Goal: Information Seeking & Learning: Learn about a topic

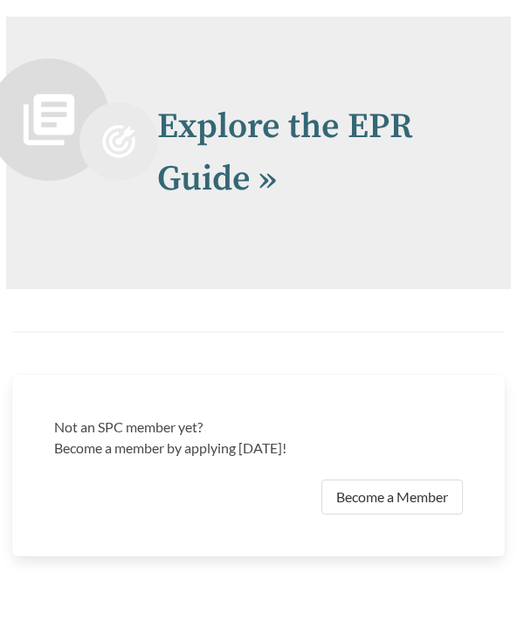
scroll to position [6023, 0]
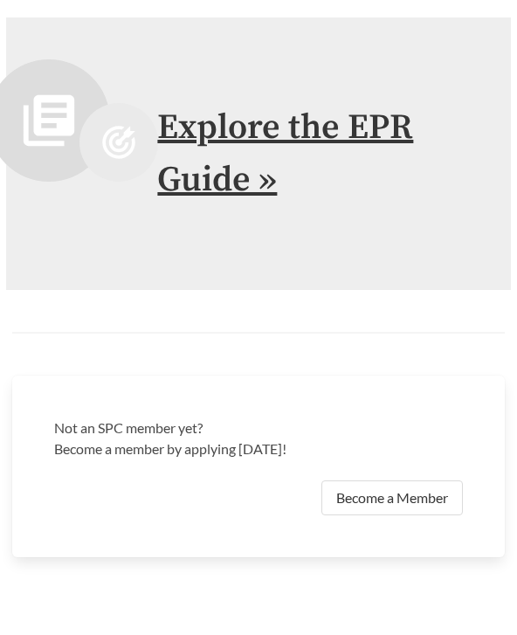
click at [212, 114] on link "Explore the EPR Guide »" at bounding box center [285, 155] width 256 height 96
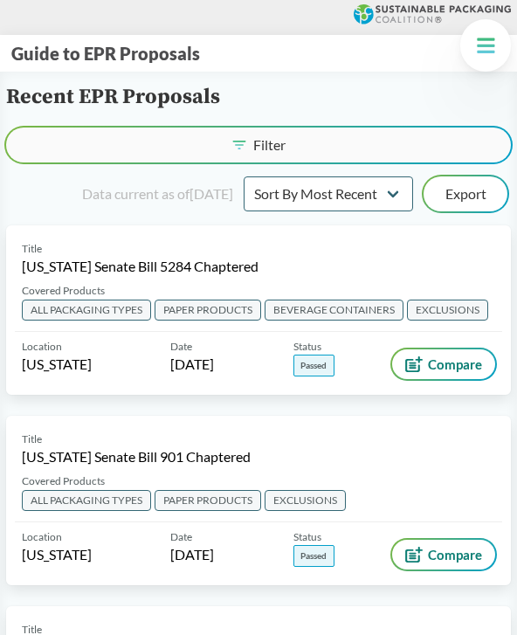
click at [409, 148] on button "Filter" at bounding box center [258, 145] width 505 height 35
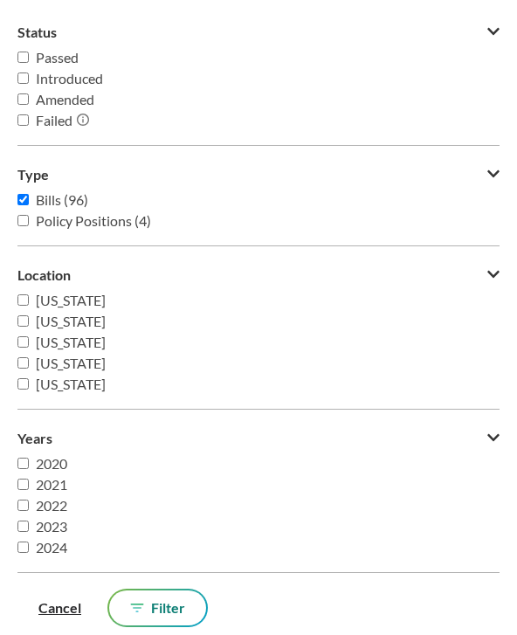
click at [29, 59] on input "Passed" at bounding box center [22, 57] width 11 height 11
checkbox input "true"
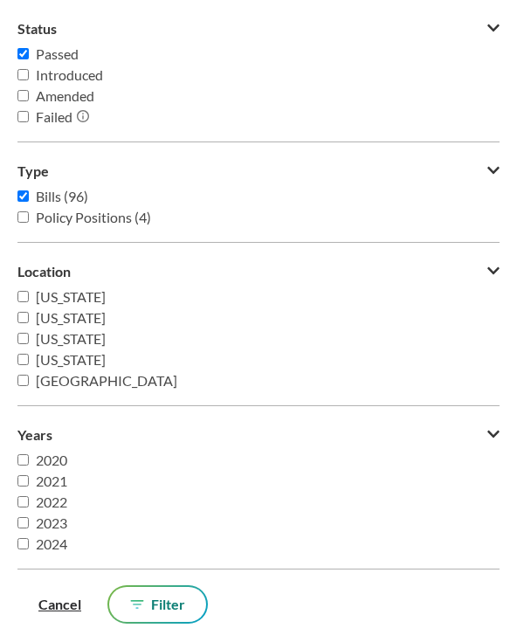
scroll to position [56, 0]
click at [159, 587] on button "Filter" at bounding box center [157, 604] width 97 height 35
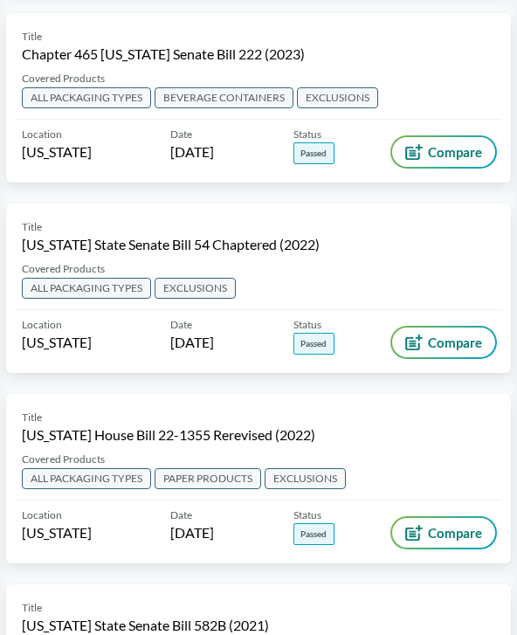
scroll to position [1159, 0]
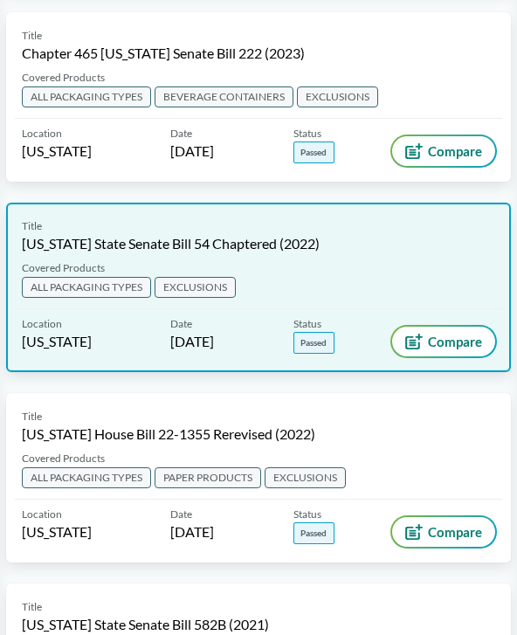
click at [435, 246] on div "Title [US_STATE] State Senate Bill 54 Chaptered (2022)" at bounding box center [259, 236] width 474 height 35
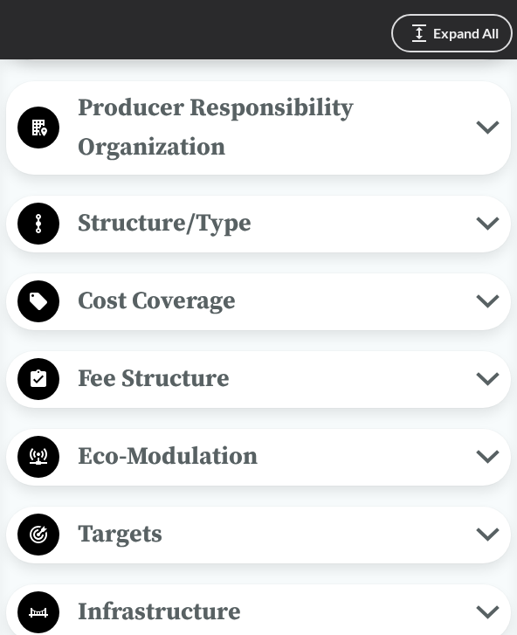
scroll to position [1016, 0]
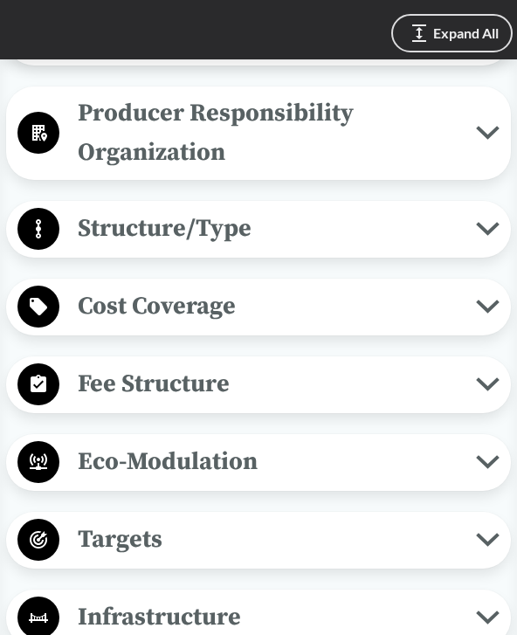
click at [470, 363] on button "Fee Structure" at bounding box center [258, 385] width 493 height 45
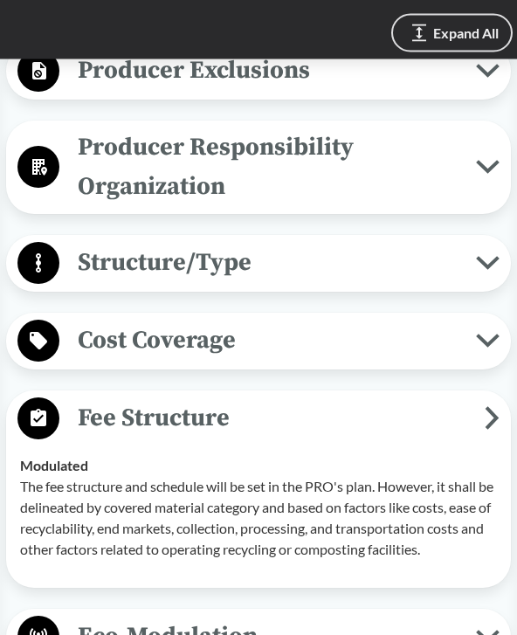
scroll to position [938, 0]
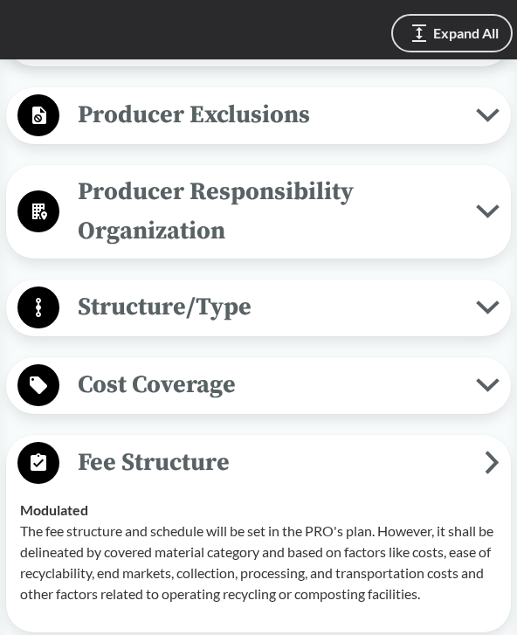
click at [479, 381] on icon at bounding box center [488, 385] width 18 height 9
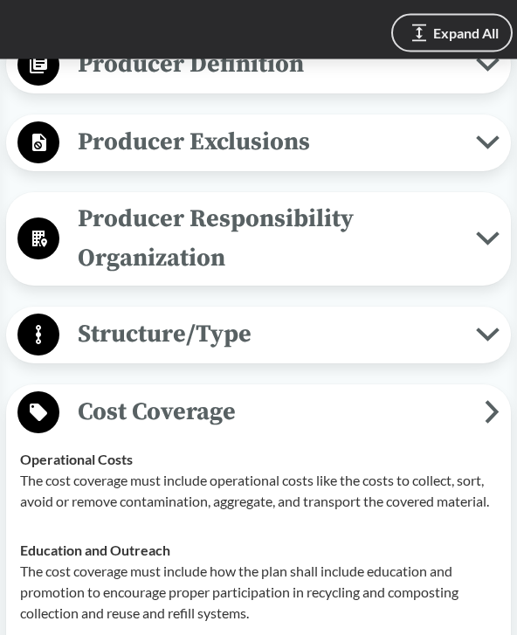
click at [476, 329] on icon at bounding box center [488, 336] width 24 height 14
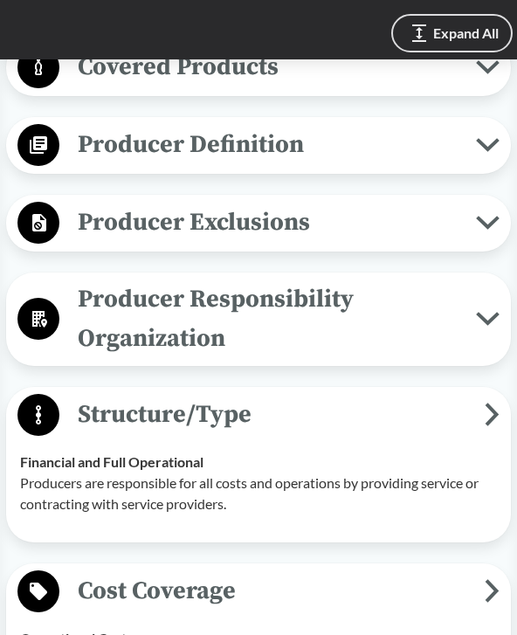
scroll to position [829, 0]
click at [472, 225] on button "Producer Exclusions" at bounding box center [258, 224] width 493 height 45
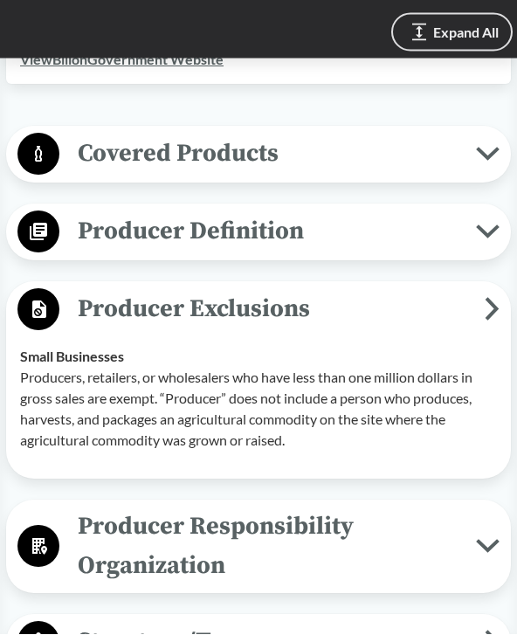
scroll to position [745, 0]
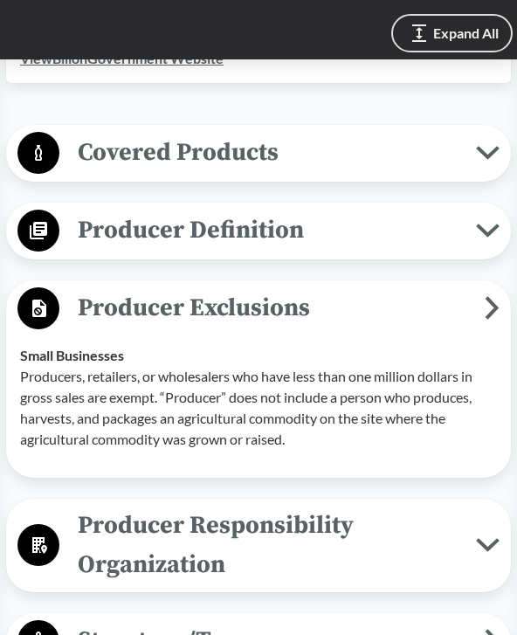
click at [463, 294] on span "Producer Exclusions" at bounding box center [272, 307] width 426 height 39
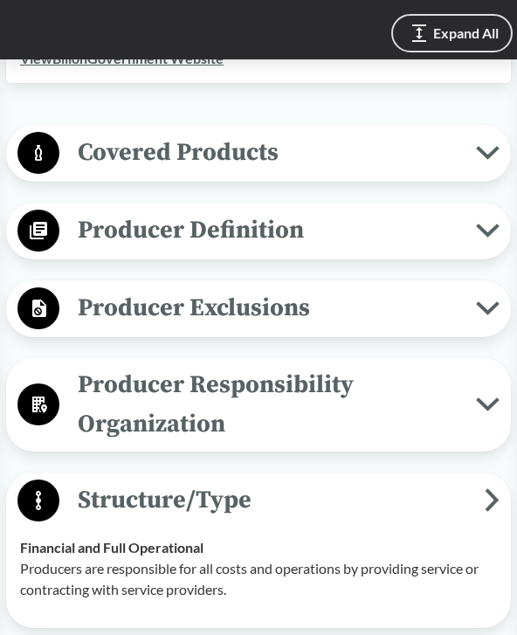
click at [476, 146] on icon at bounding box center [488, 153] width 24 height 14
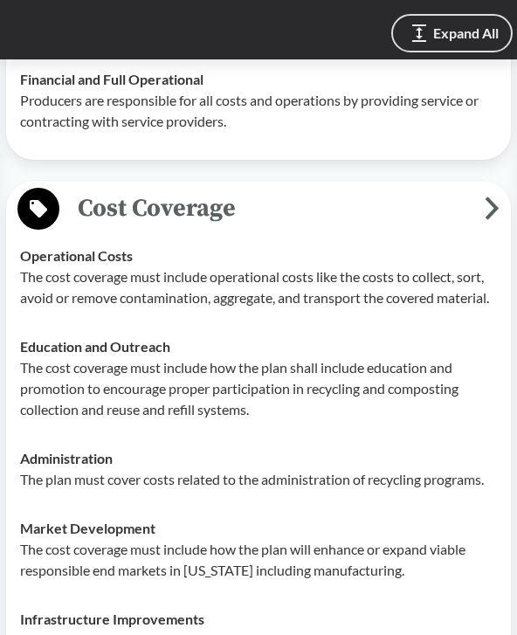
scroll to position [2255, 0]
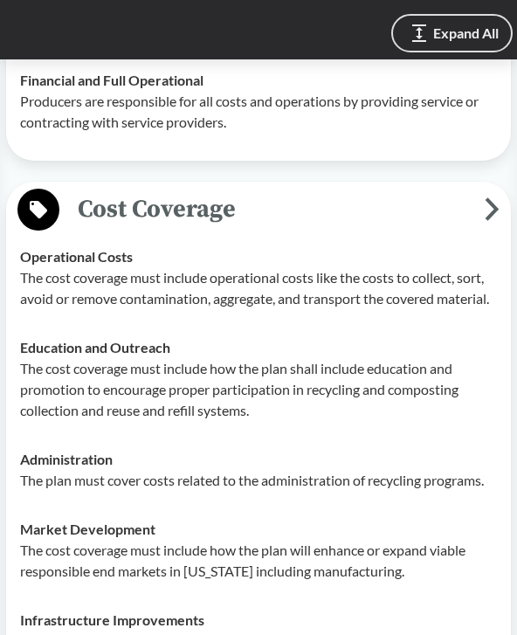
click at [485, 208] on icon at bounding box center [492, 209] width 15 height 24
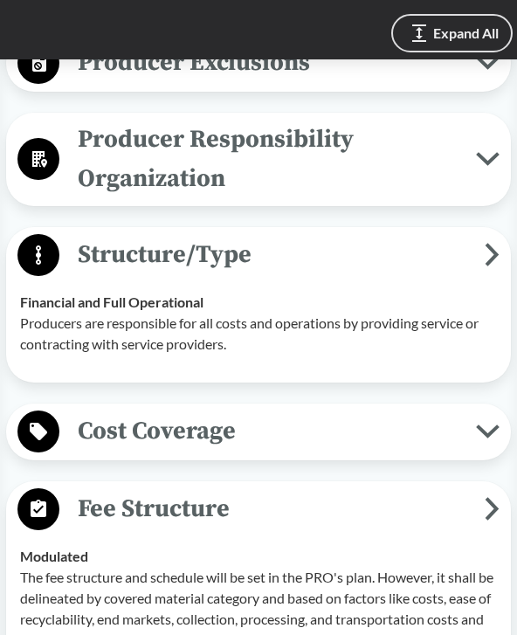
scroll to position [2013, 0]
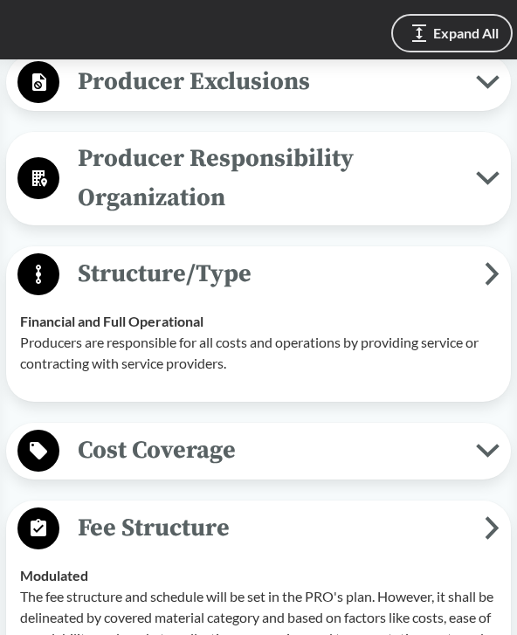
click at [485, 262] on icon at bounding box center [492, 274] width 15 height 24
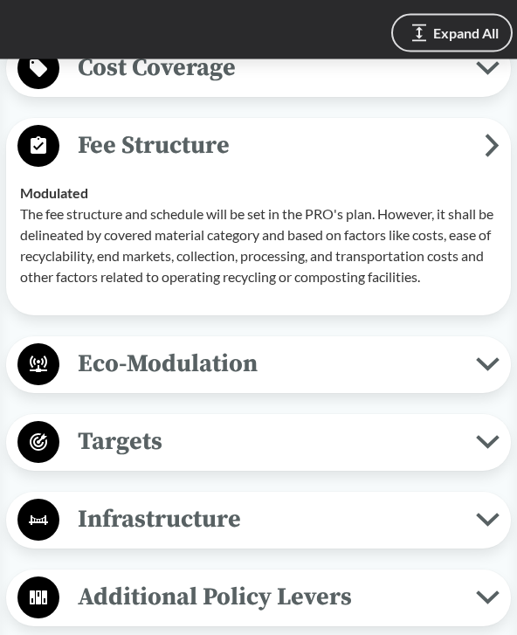
scroll to position [2379, 0]
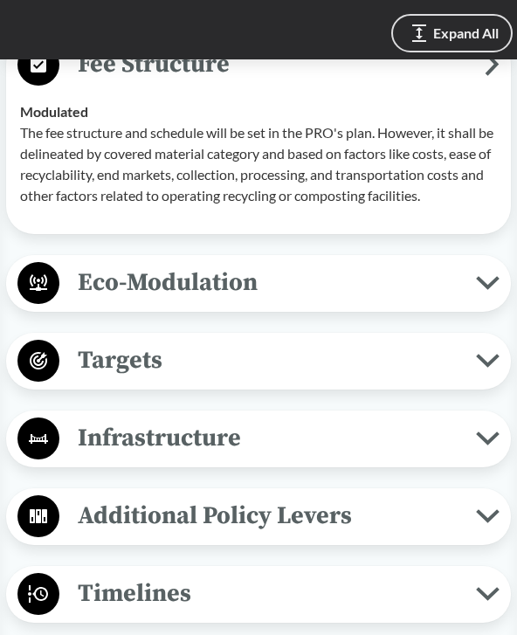
click at [476, 276] on icon at bounding box center [488, 283] width 24 height 14
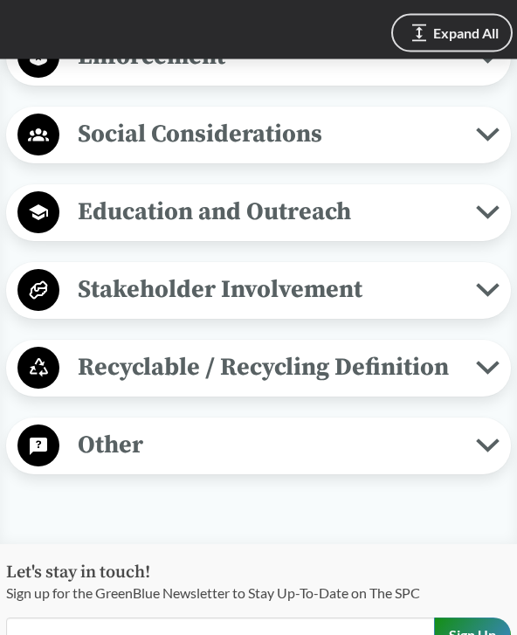
scroll to position [3598, 0]
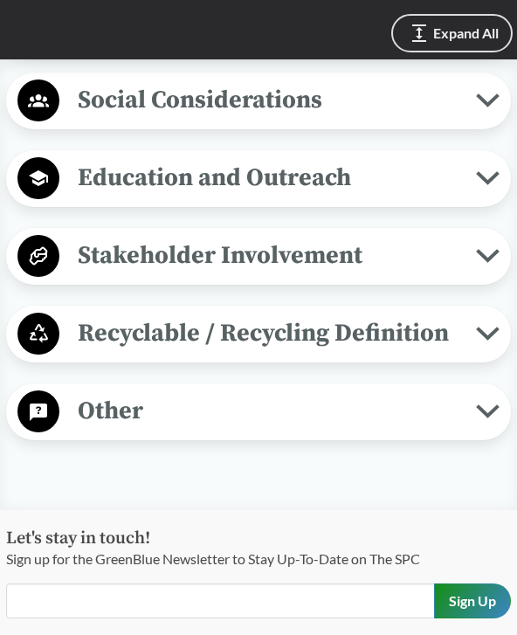
click at [159, 335] on span "Recyclable / Recycling Definition" at bounding box center [267, 333] width 417 height 39
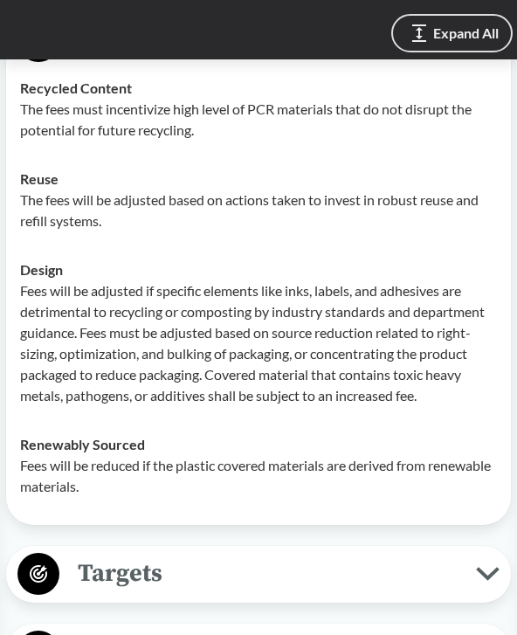
scroll to position [2620, 0]
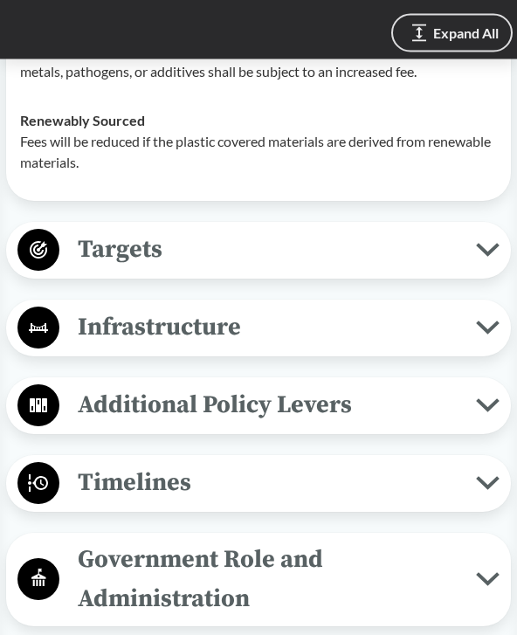
click at [357, 246] on span "Targets" at bounding box center [267, 250] width 417 height 39
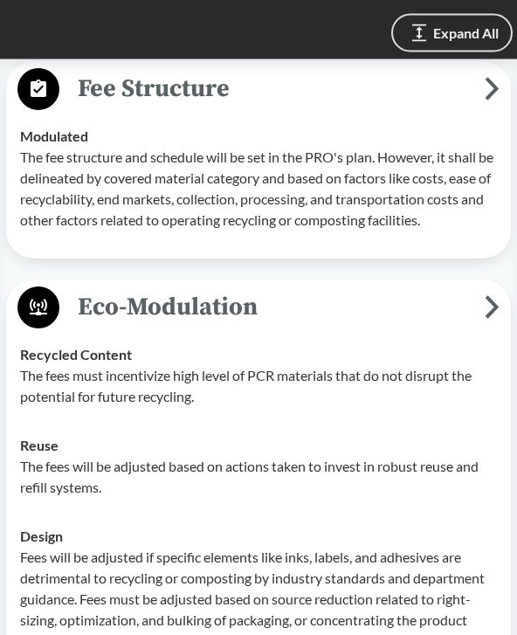
click at [454, 291] on span "Eco-Modulation" at bounding box center [272, 307] width 426 height 39
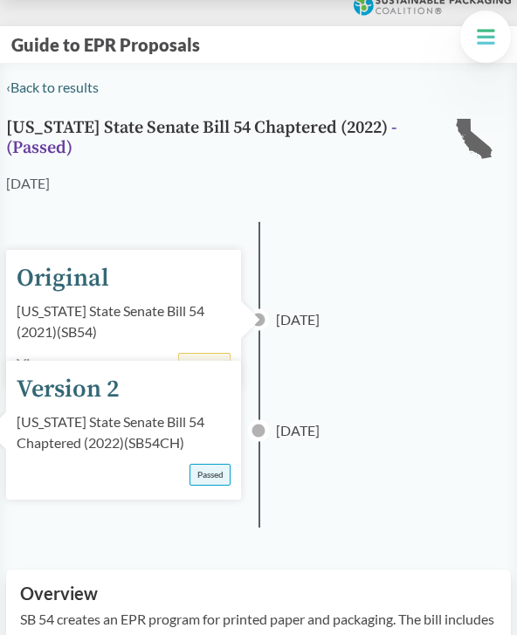
scroll to position [0, 0]
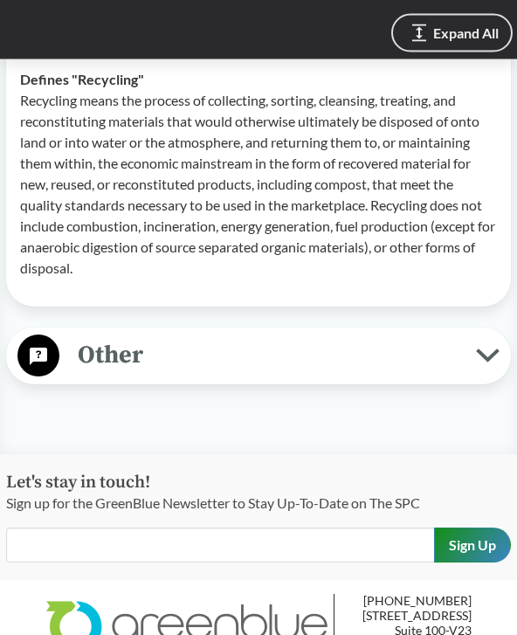
click at [476, 364] on icon at bounding box center [488, 357] width 24 height 14
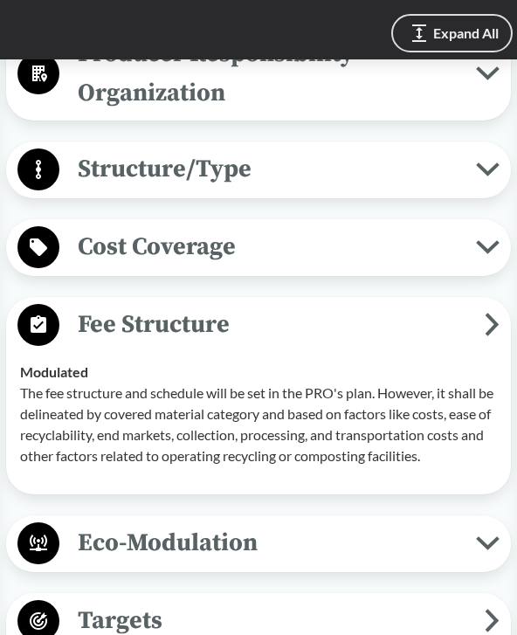
scroll to position [2119, 0]
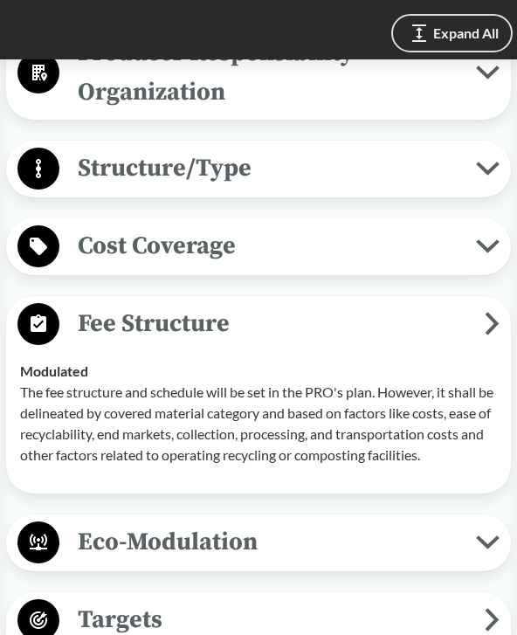
click at [478, 239] on icon at bounding box center [488, 246] width 24 height 14
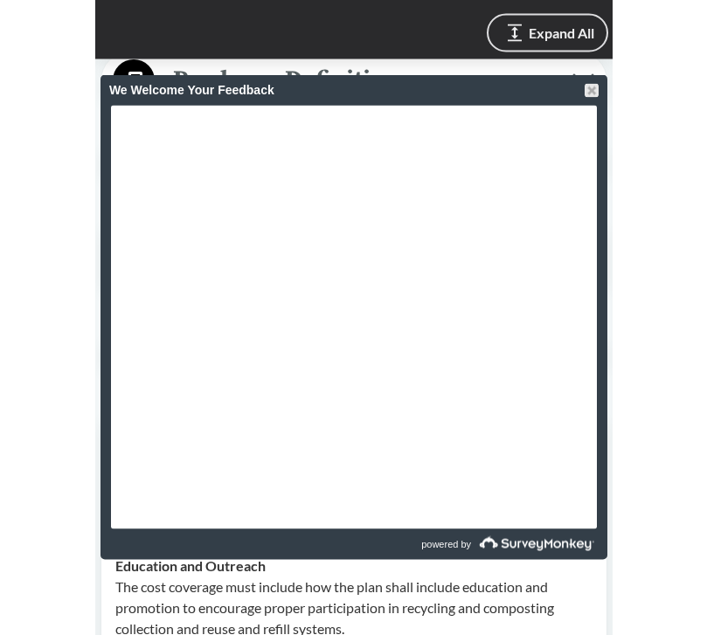
scroll to position [1931, 0]
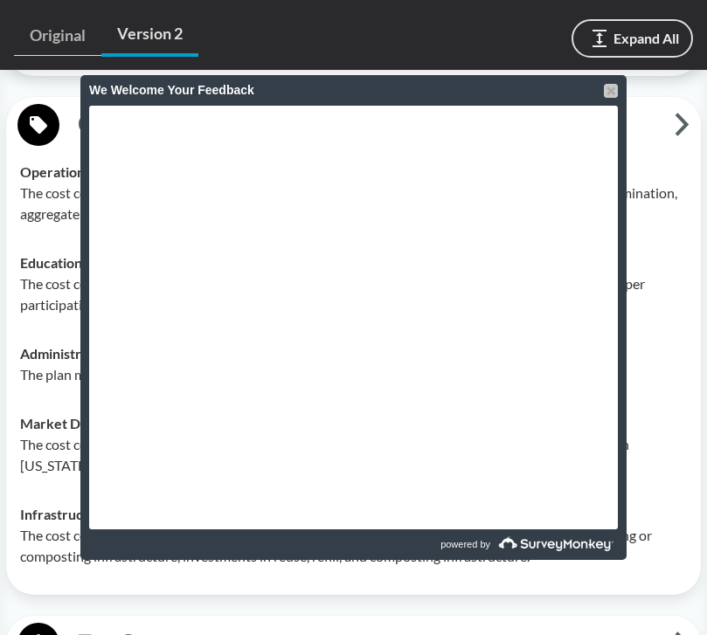
click at [516, 84] on div at bounding box center [611, 91] width 14 height 14
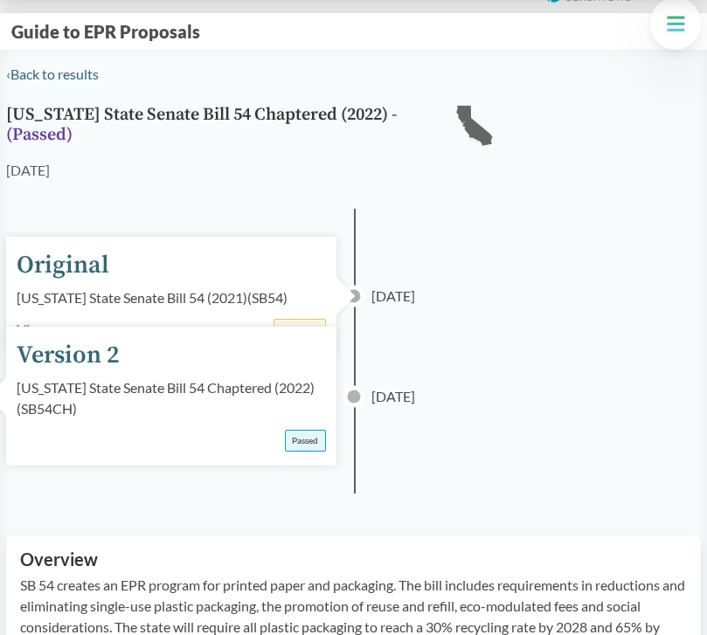
scroll to position [0, 0]
